Goal: Information Seeking & Learning: Find contact information

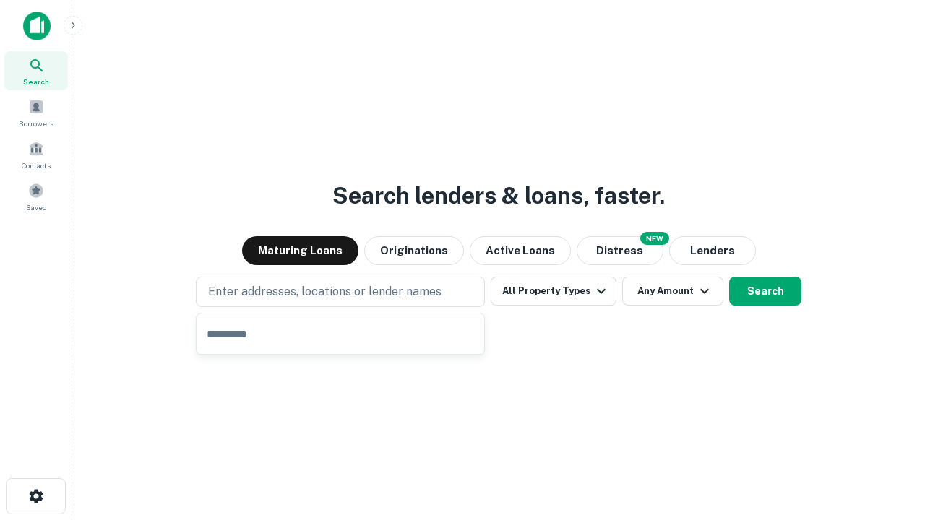
type input "**********"
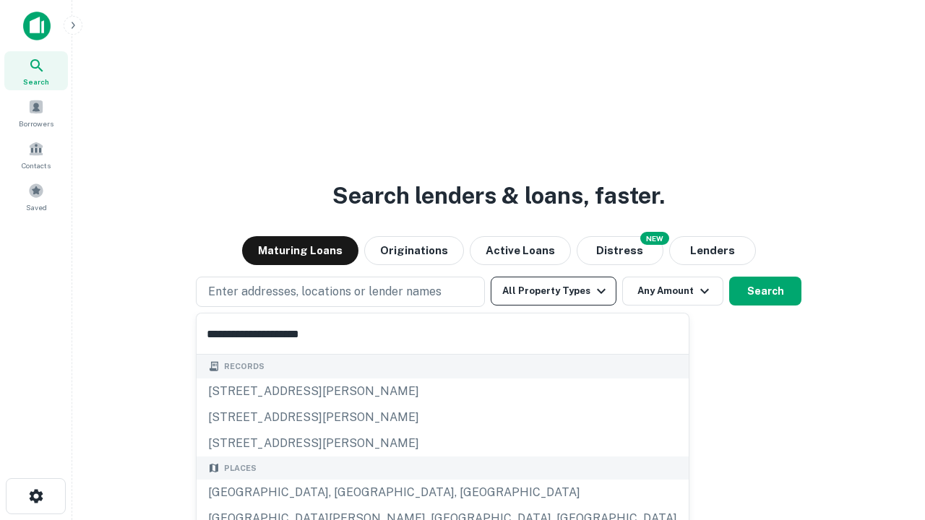
click at [553, 291] on button "All Property Types" at bounding box center [553, 291] width 126 height 29
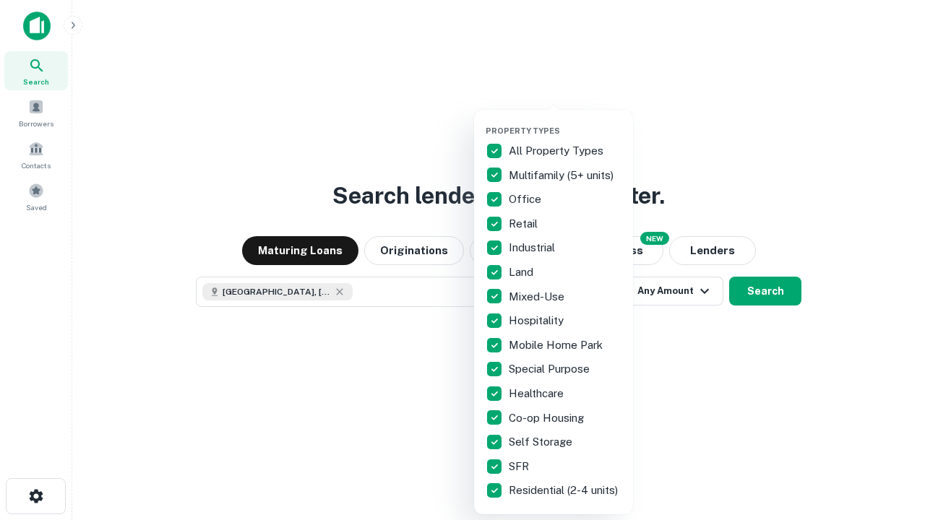
click at [565, 121] on button "button" at bounding box center [564, 121] width 159 height 1
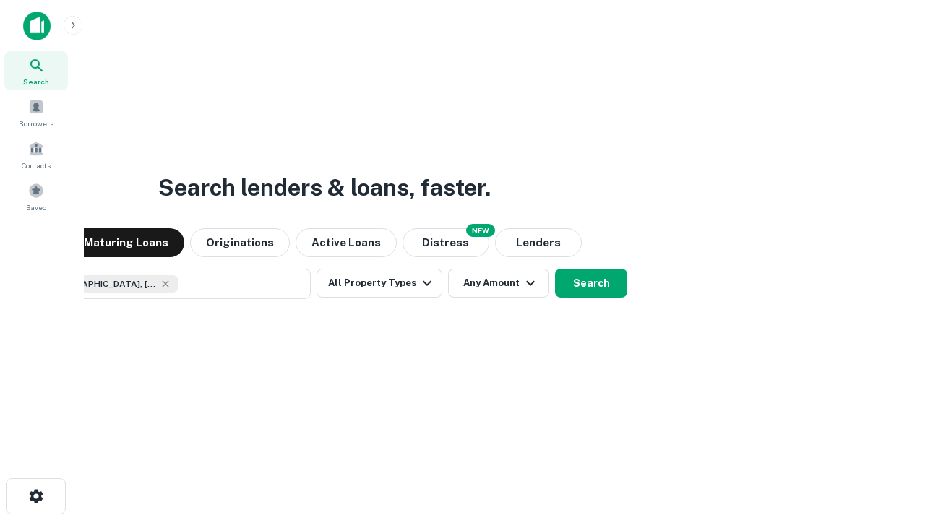
scroll to position [23, 0]
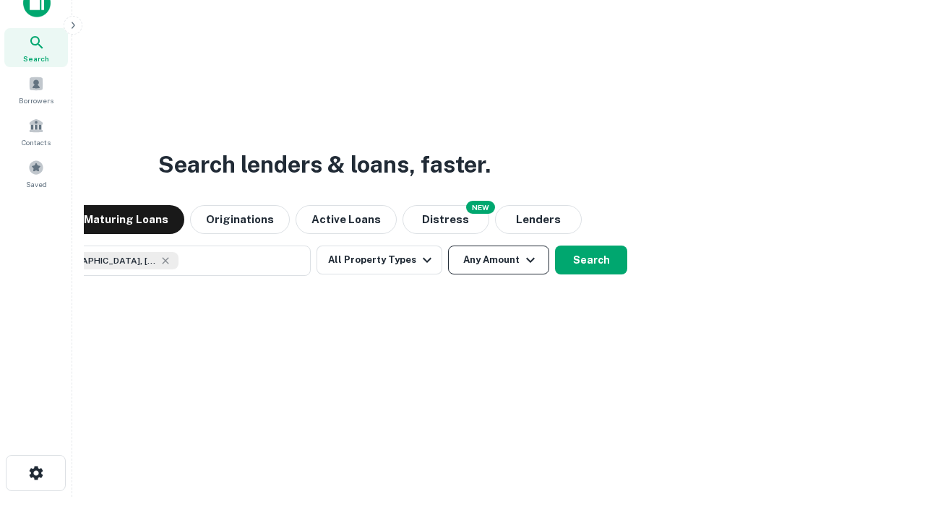
click at [448, 246] on button "Any Amount" at bounding box center [498, 260] width 101 height 29
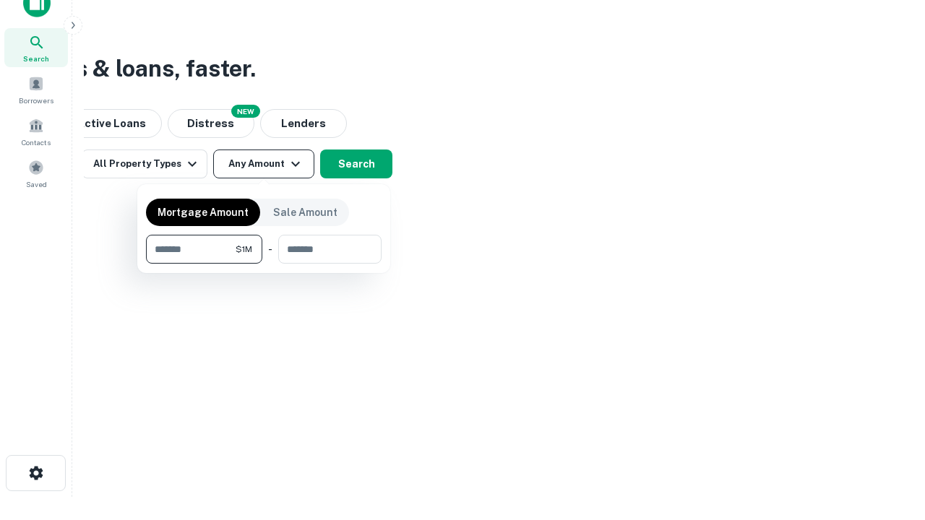
type input "*******"
click at [264, 264] on button "button" at bounding box center [263, 264] width 235 height 1
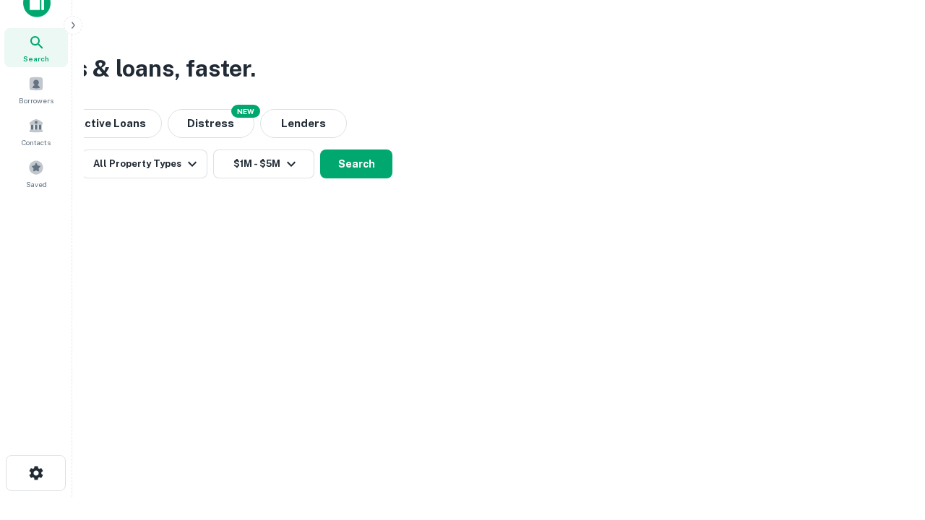
scroll to position [23, 0]
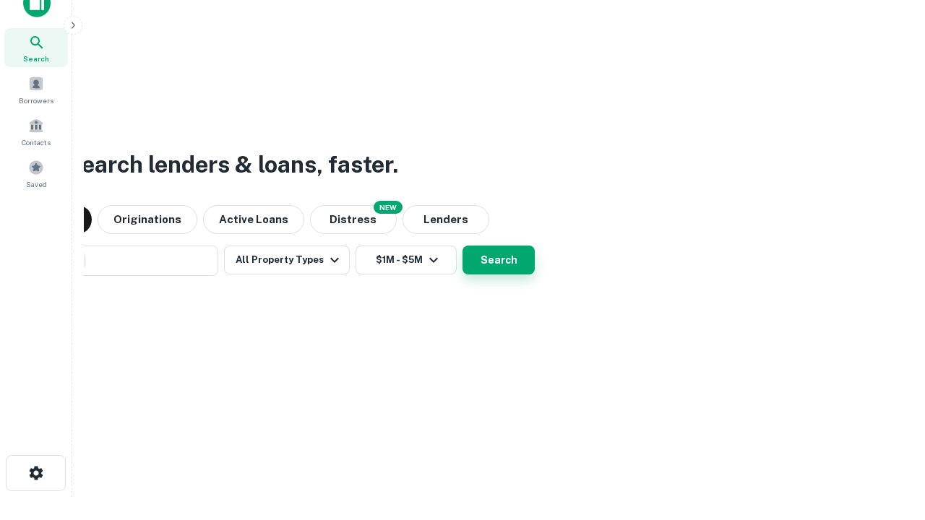
click at [462, 246] on button "Search" at bounding box center [498, 260] width 72 height 29
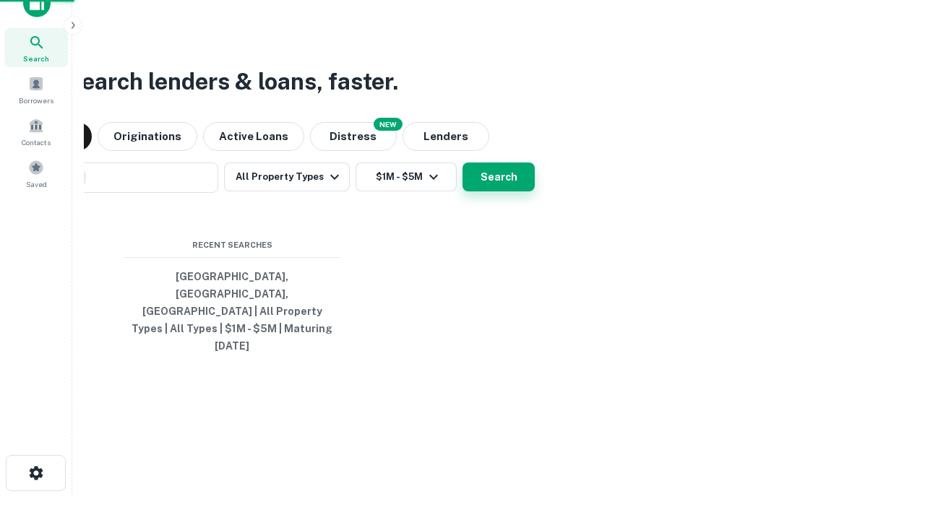
scroll to position [38, 409]
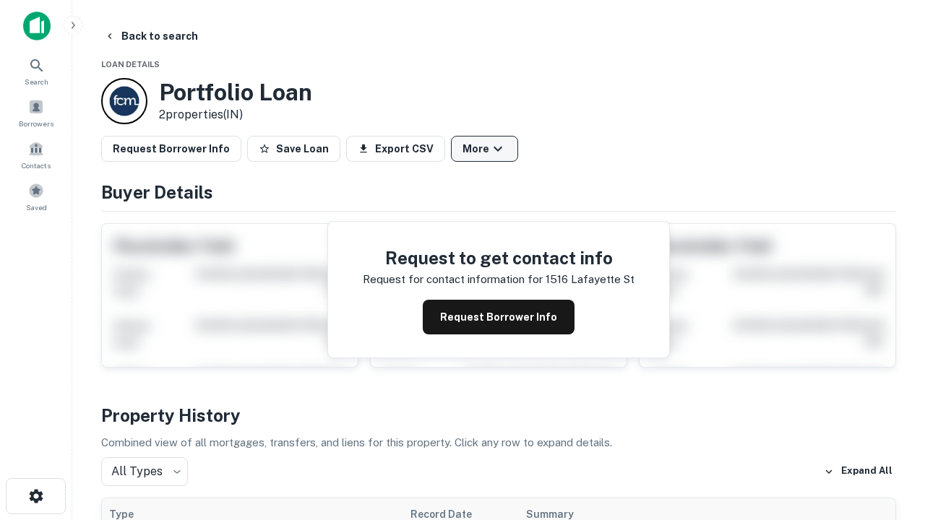
click at [484, 149] on button "More" at bounding box center [484, 149] width 67 height 26
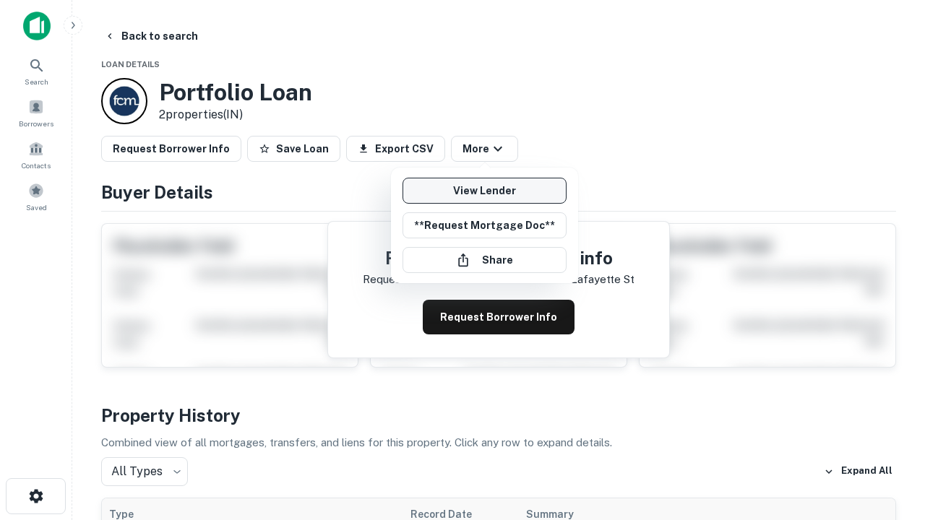
click at [484, 191] on link "View Lender" at bounding box center [484, 191] width 164 height 26
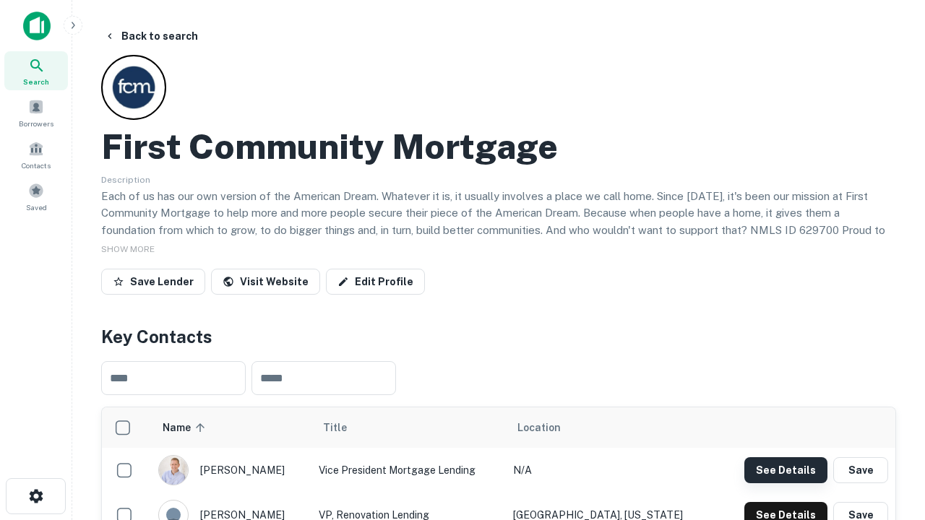
click at [785, 469] on button "See Details" at bounding box center [785, 470] width 83 height 26
